Goal: Understand process/instructions: Learn about a topic

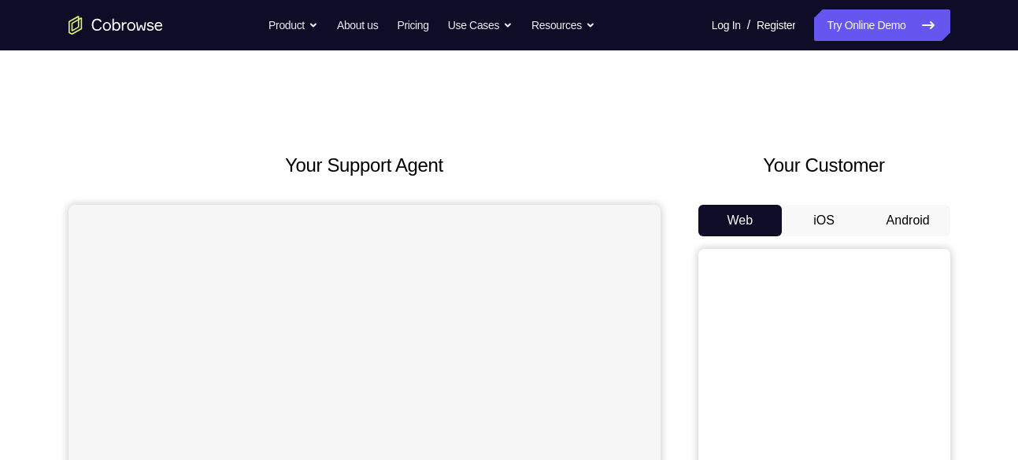
click at [908, 221] on button "Android" at bounding box center [908, 220] width 84 height 31
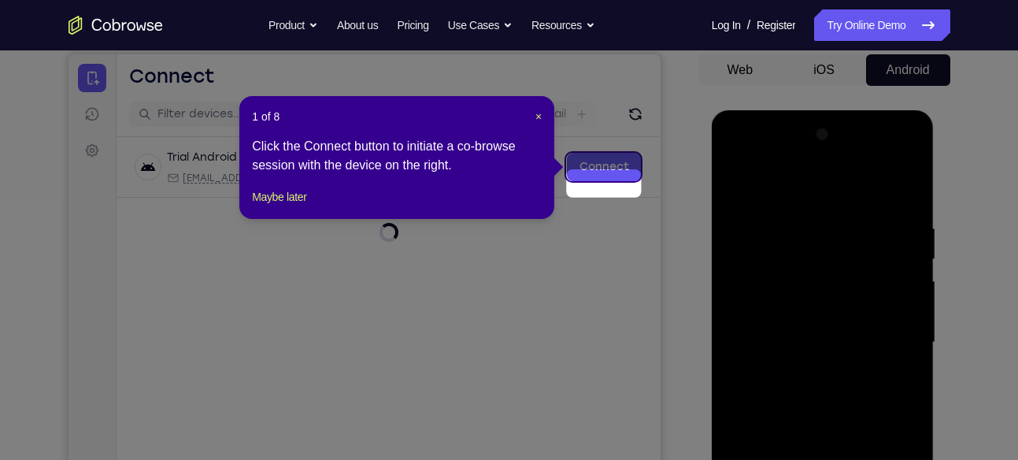
scroll to position [133, 0]
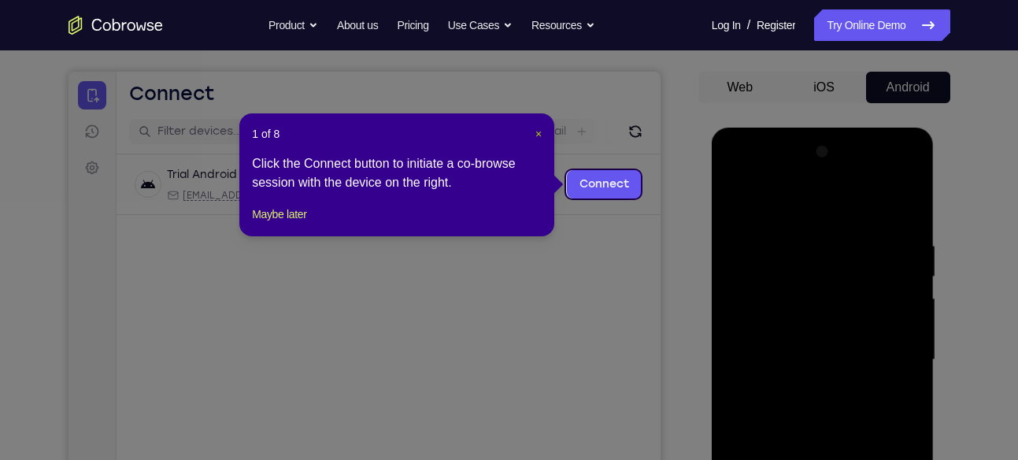
click at [535, 139] on span "×" at bounding box center [538, 134] width 6 height 13
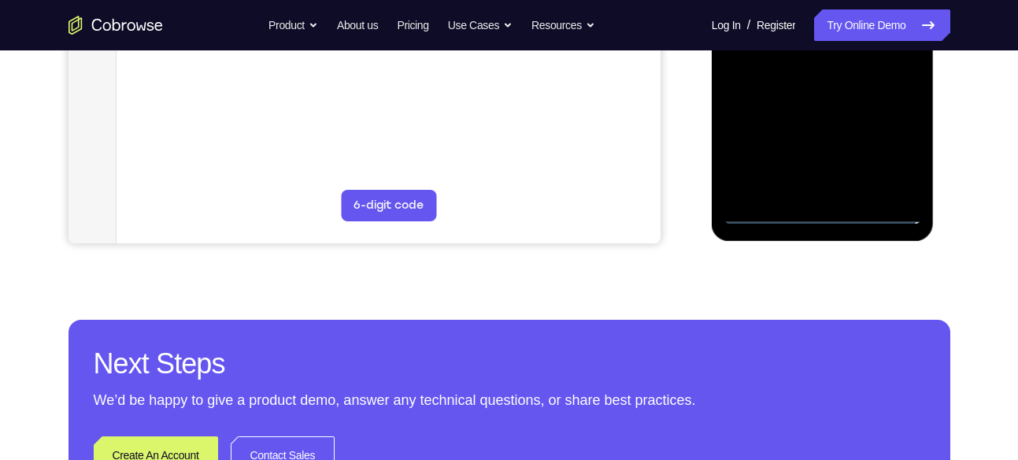
scroll to position [494, 0]
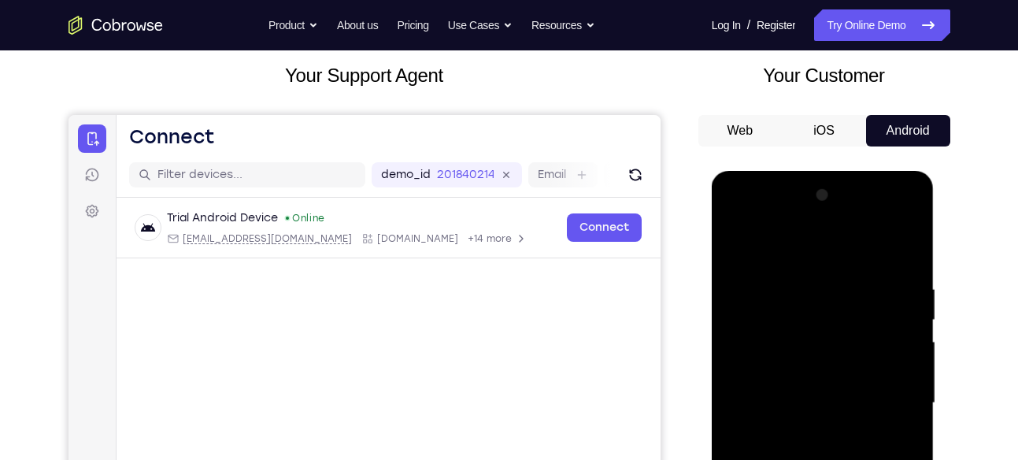
scroll to position [89, 0]
click at [752, 225] on div at bounding box center [823, 403] width 198 height 441
click at [882, 393] on div at bounding box center [823, 403] width 198 height 441
click at [893, 402] on div at bounding box center [823, 403] width 198 height 441
click at [807, 430] on div at bounding box center [823, 403] width 198 height 441
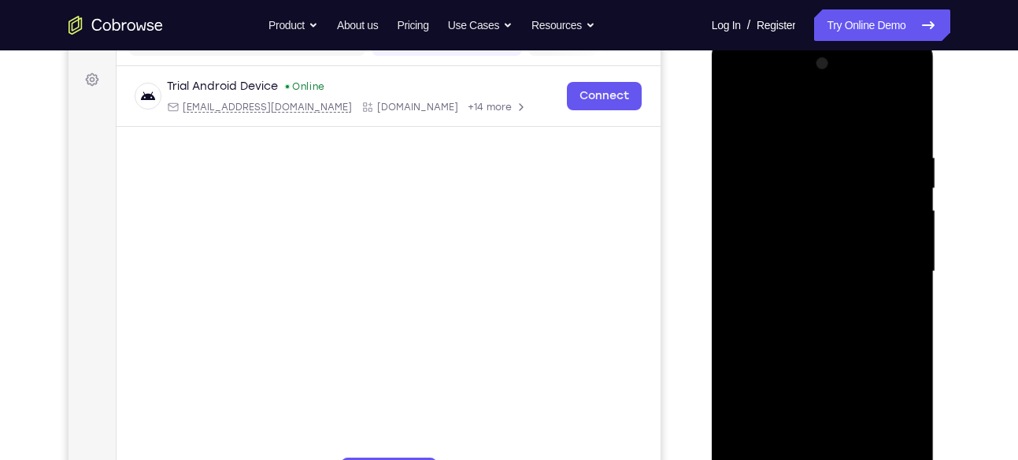
scroll to position [224, 0]
click at [794, 254] on div at bounding box center [823, 269] width 198 height 441
click at [775, 196] on div at bounding box center [823, 269] width 198 height 441
click at [775, 242] on div at bounding box center [823, 269] width 198 height 441
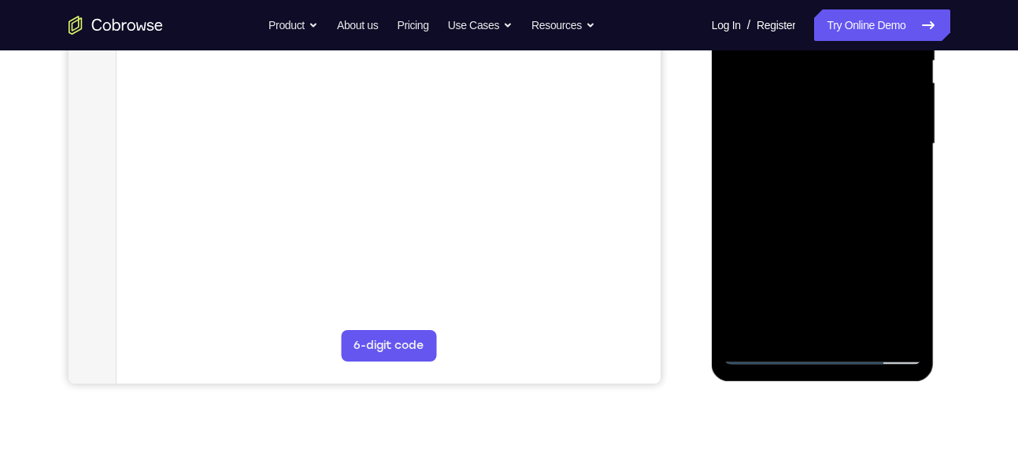
scroll to position [350, 0]
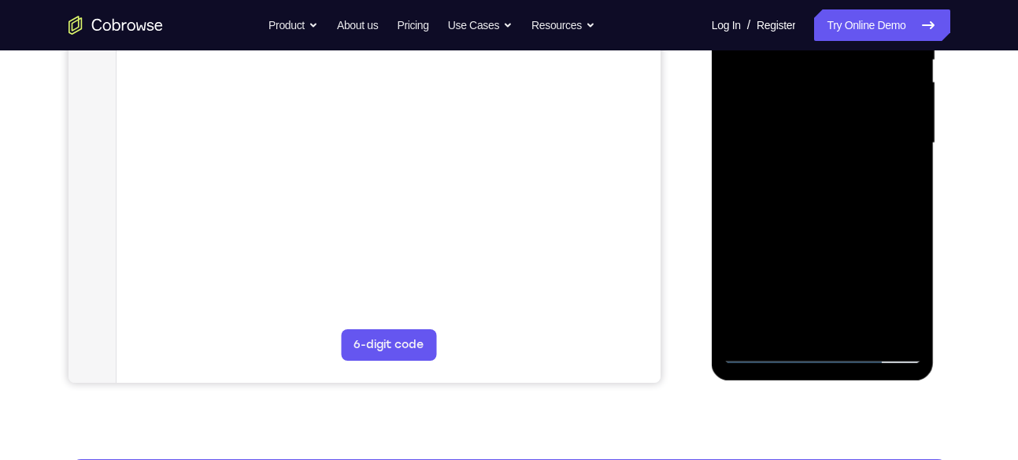
click at [805, 139] on div at bounding box center [823, 143] width 198 height 441
click at [803, 143] on div at bounding box center [823, 143] width 198 height 441
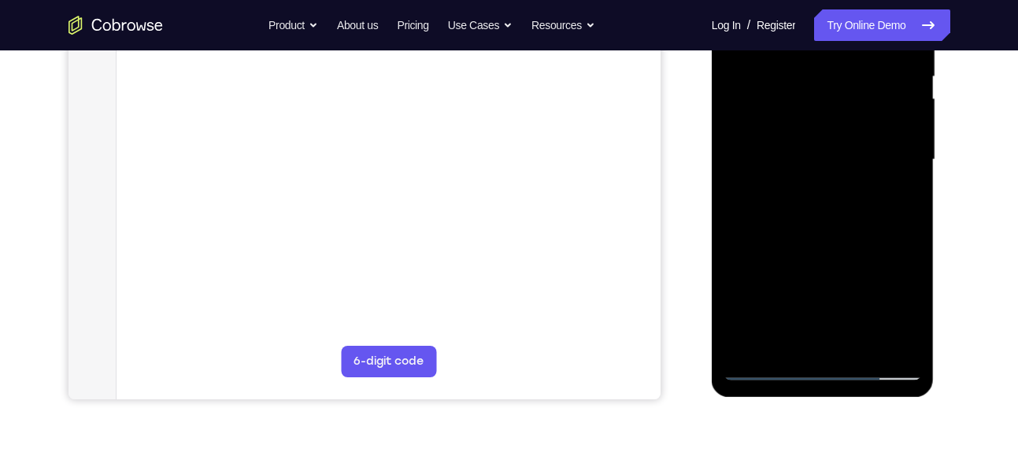
scroll to position [331, 0]
click at [807, 213] on div at bounding box center [823, 161] width 198 height 441
click at [820, 157] on div at bounding box center [823, 161] width 198 height 441
click at [813, 211] on div at bounding box center [823, 161] width 198 height 441
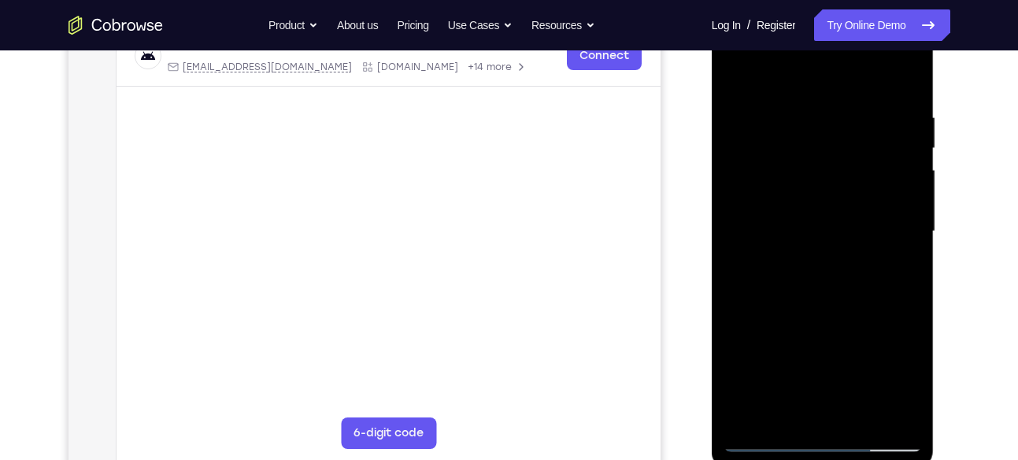
scroll to position [261, 0]
click at [901, 91] on div at bounding box center [823, 232] width 198 height 441
click at [908, 89] on div at bounding box center [823, 232] width 198 height 441
click at [905, 93] on div at bounding box center [823, 232] width 198 height 441
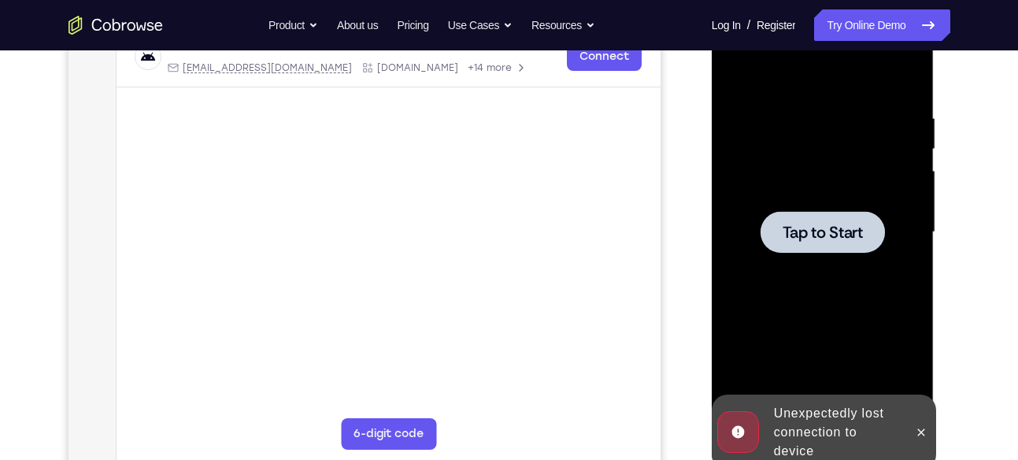
click at [816, 239] on span "Tap to Start" at bounding box center [823, 232] width 80 height 16
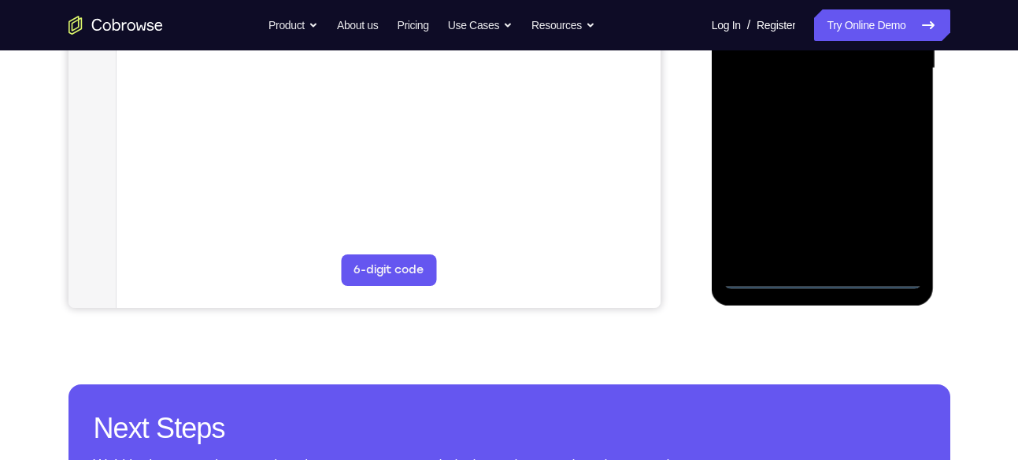
scroll to position [425, 0]
click at [818, 275] on div at bounding box center [823, 67] width 198 height 441
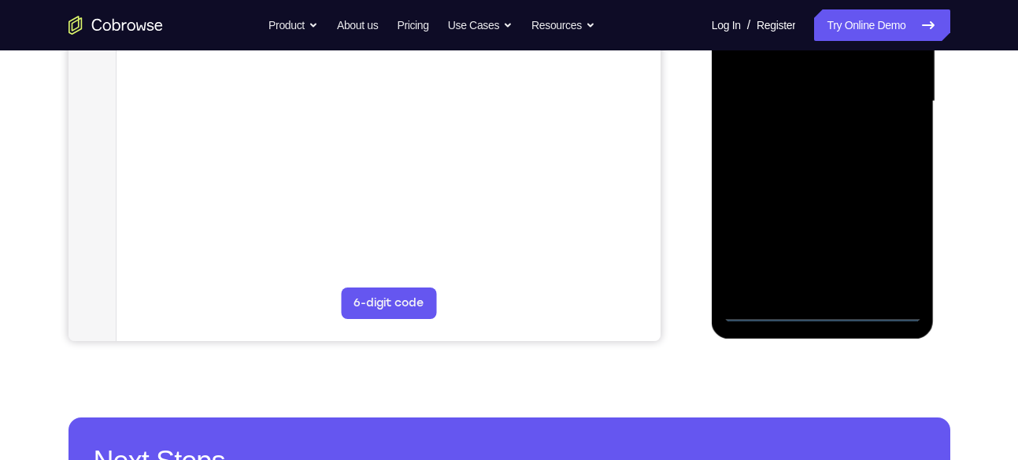
click at [898, 248] on div at bounding box center [823, 101] width 198 height 441
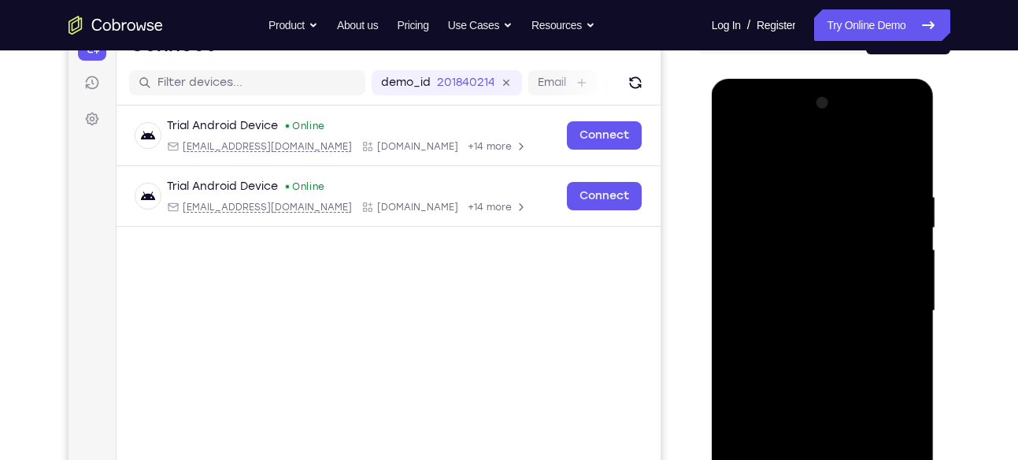
scroll to position [181, 0]
click at [736, 128] on div at bounding box center [823, 311] width 198 height 441
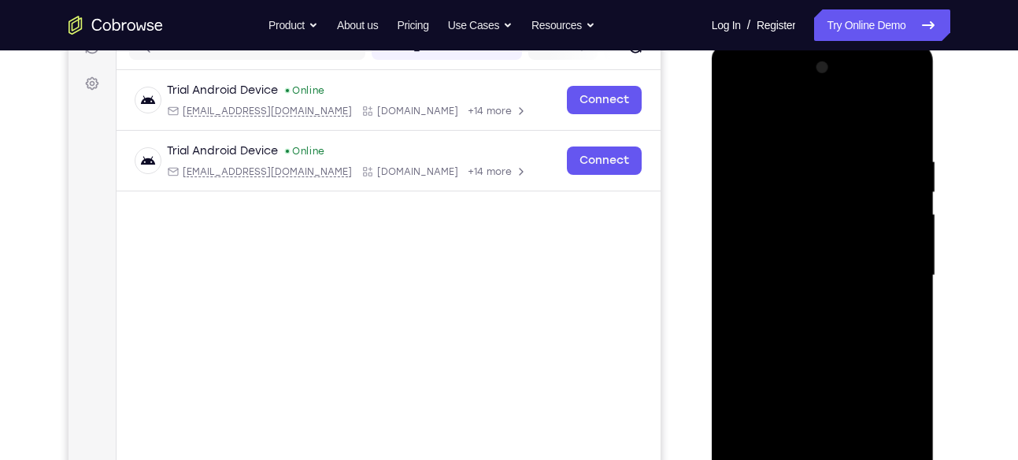
click at [894, 265] on div at bounding box center [823, 275] width 198 height 441
click at [884, 267] on div at bounding box center [823, 275] width 198 height 441
click at [800, 308] on div at bounding box center [823, 275] width 198 height 441
click at [814, 261] on div at bounding box center [823, 275] width 198 height 441
click at [767, 246] on div at bounding box center [823, 275] width 198 height 441
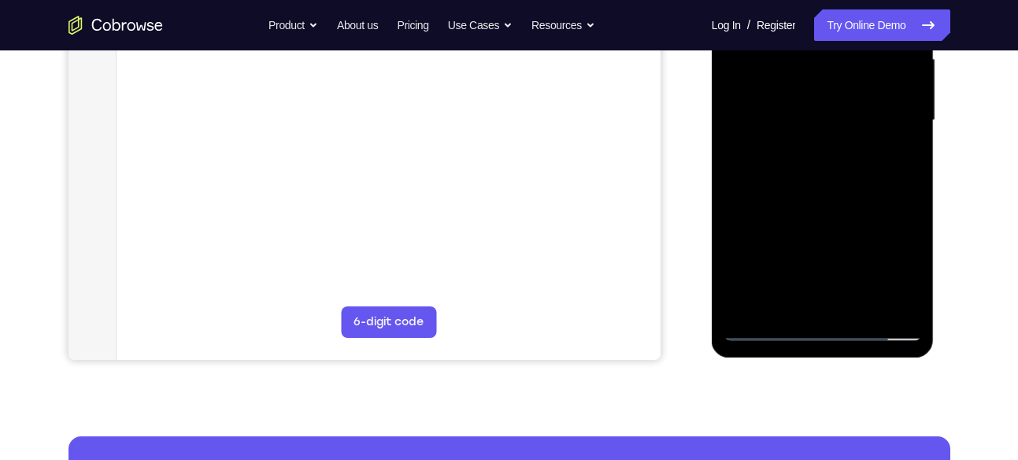
scroll to position [380, 0]
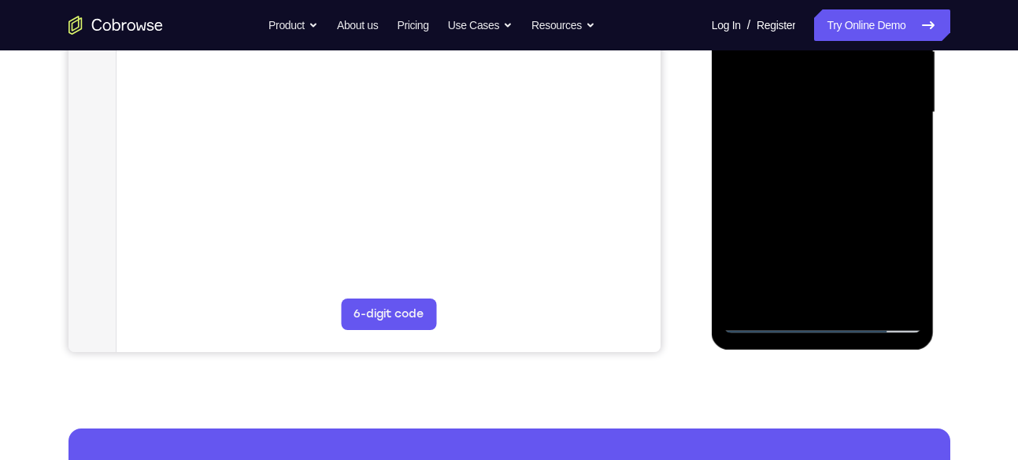
click at [805, 111] on div at bounding box center [823, 112] width 198 height 441
click at [809, 161] on div at bounding box center [823, 112] width 198 height 441
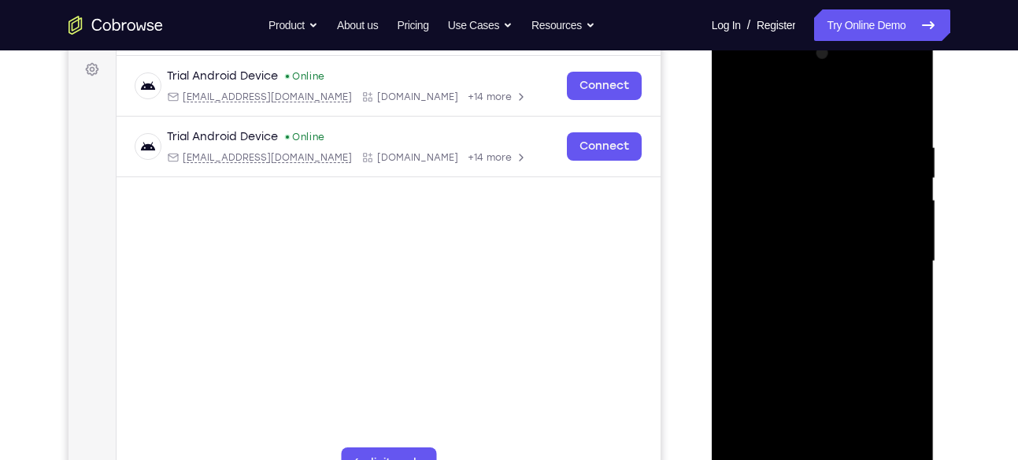
scroll to position [231, 0]
click at [824, 309] on div at bounding box center [823, 262] width 198 height 441
click at [908, 124] on div at bounding box center [823, 262] width 198 height 441
click at [911, 125] on div at bounding box center [823, 262] width 198 height 441
click at [901, 107] on div at bounding box center [823, 262] width 198 height 441
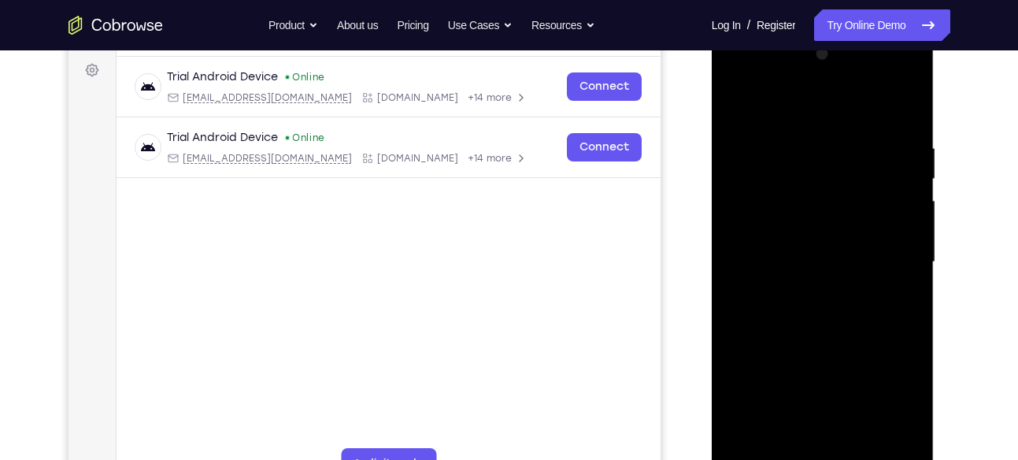
click at [901, 109] on div at bounding box center [823, 262] width 198 height 441
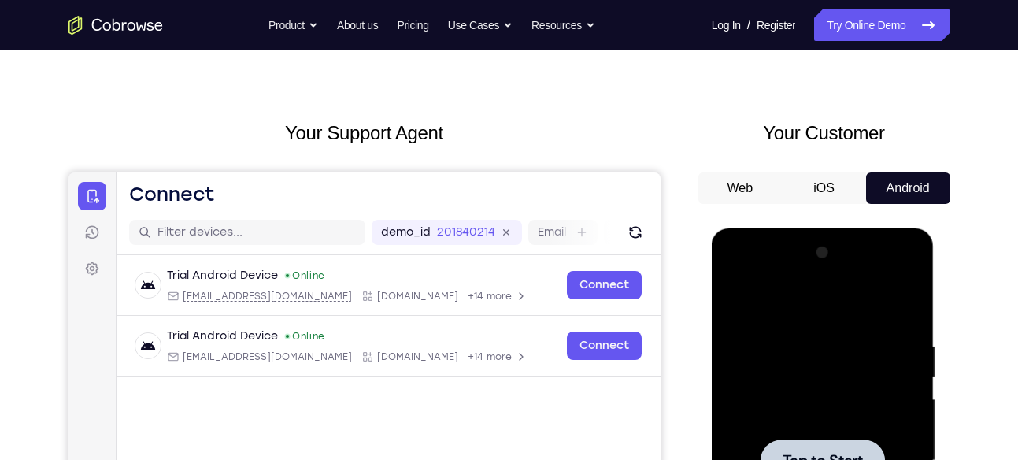
scroll to position [0, 0]
